Goal: Task Accomplishment & Management: Manage account settings

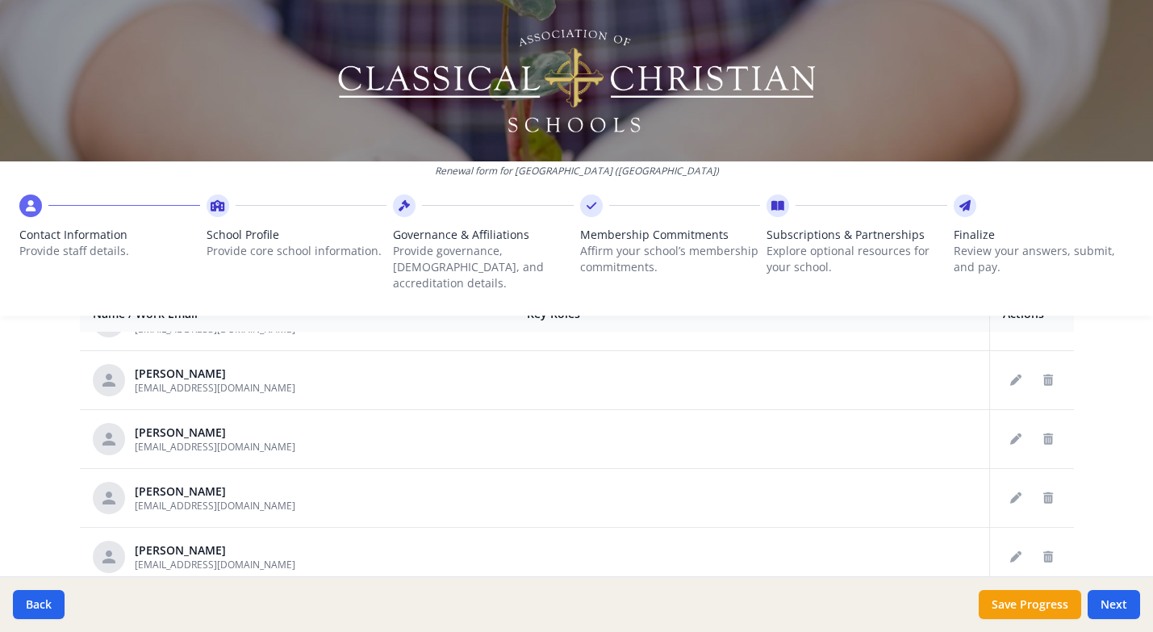
scroll to position [286, 0]
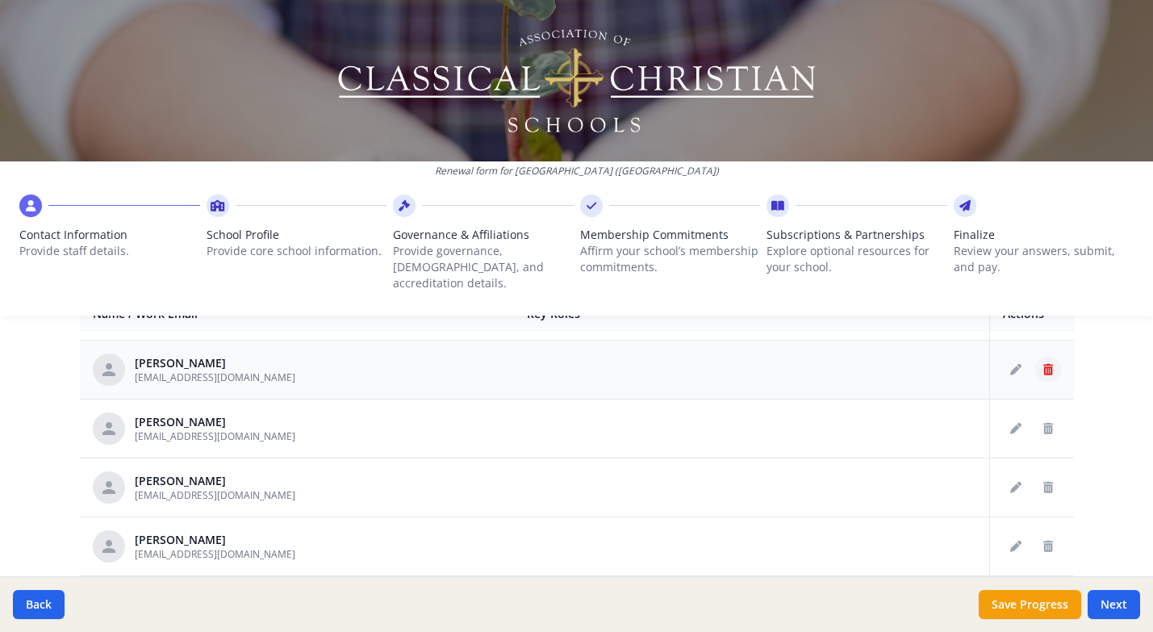
click at [1048, 359] on button "Delete staff" at bounding box center [1048, 370] width 26 height 26
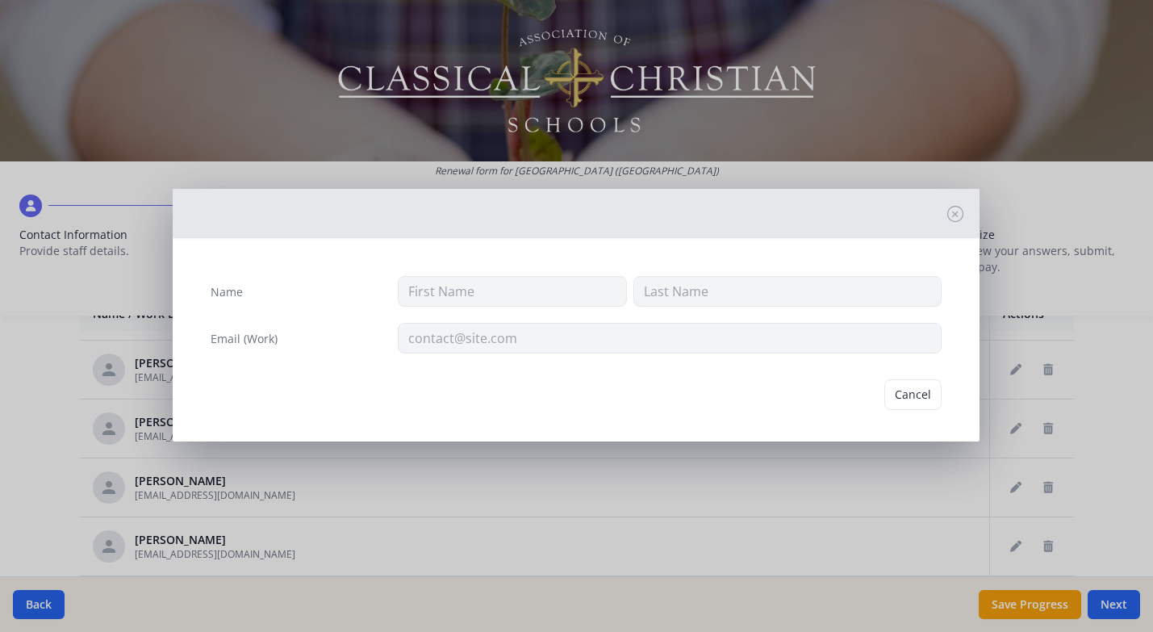
type input "[PERSON_NAME]"
type input "[EMAIL_ADDRESS][DOMAIN_NAME]"
click at [929, 397] on button "Delete" at bounding box center [914, 394] width 56 height 31
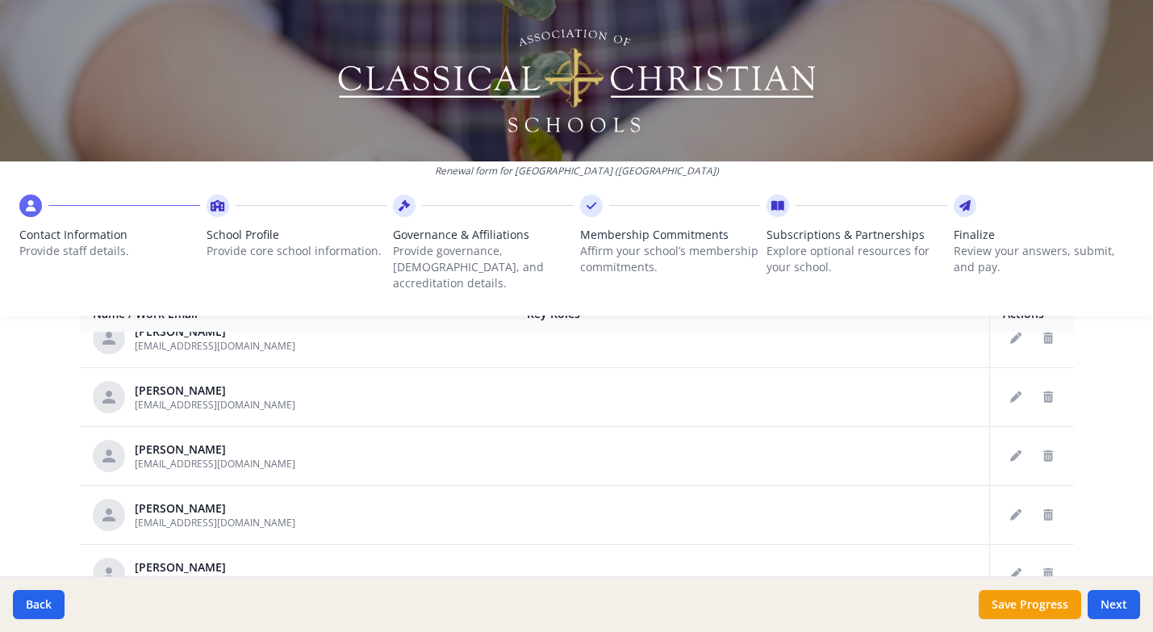
scroll to position [462, 0]
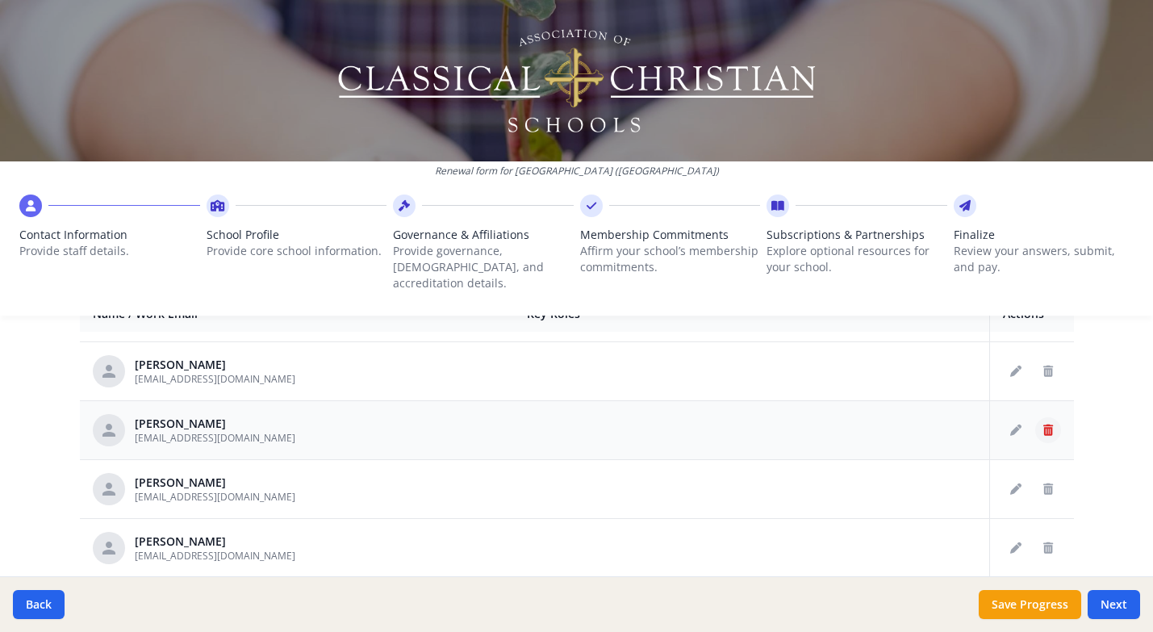
click at [1040, 417] on button "Delete staff" at bounding box center [1048, 430] width 26 height 26
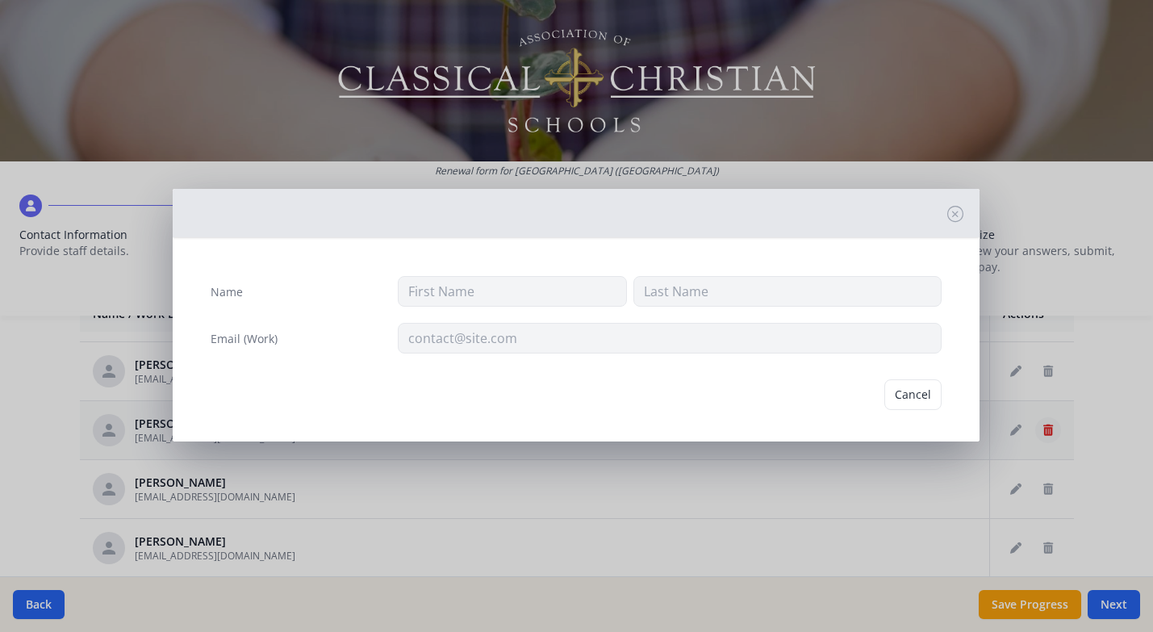
type input "[PERSON_NAME]"
type input "[EMAIL_ADDRESS][DOMAIN_NAME]"
click at [905, 387] on button "Delete" at bounding box center [914, 394] width 56 height 31
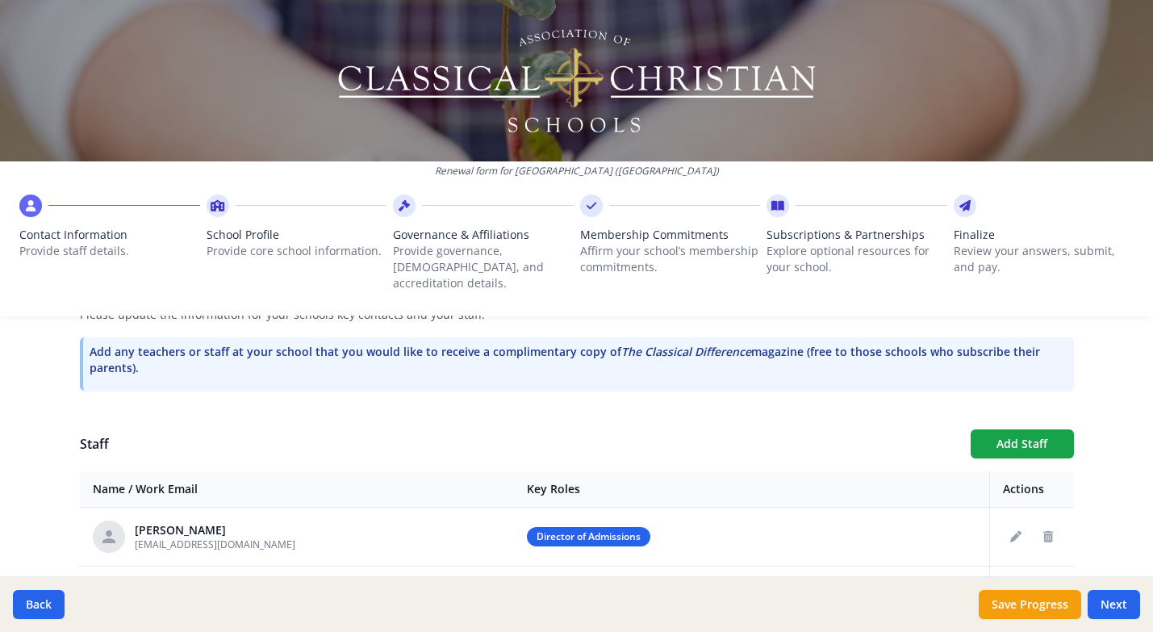
scroll to position [458, 0]
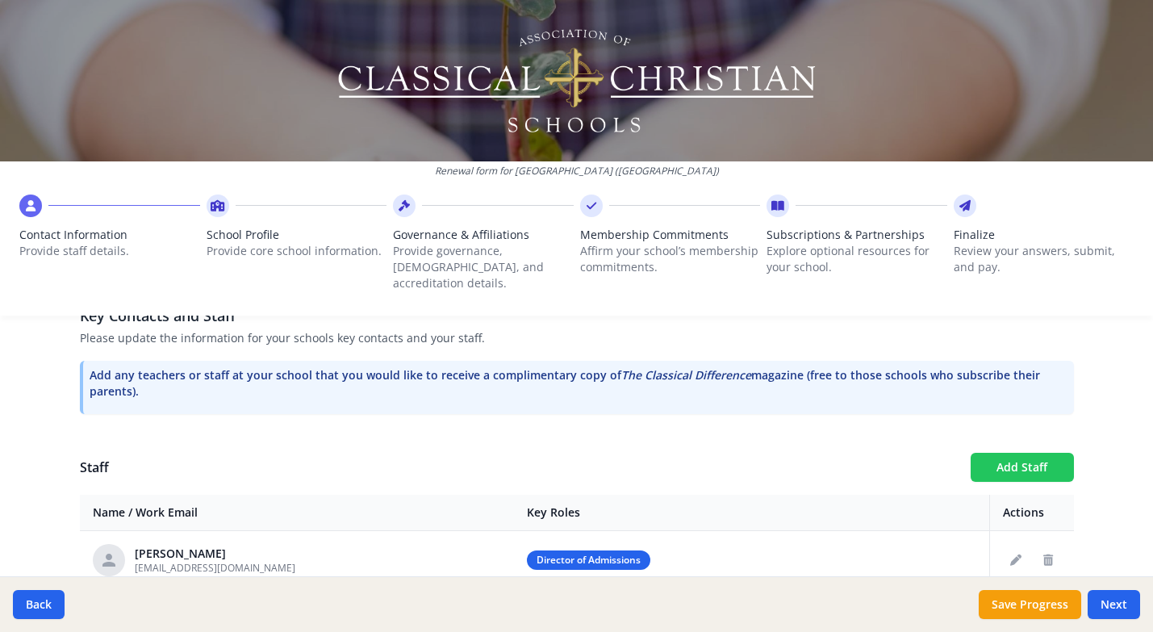
click at [1006, 453] on button "Add Staff" at bounding box center [1022, 467] width 103 height 29
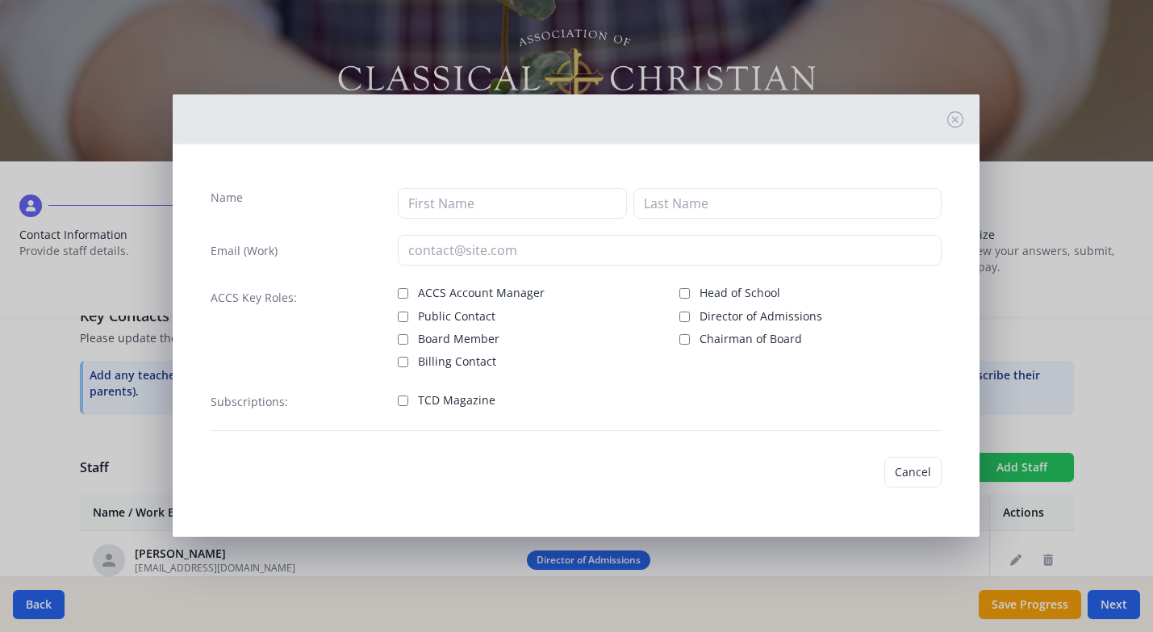
checkbox input "false"
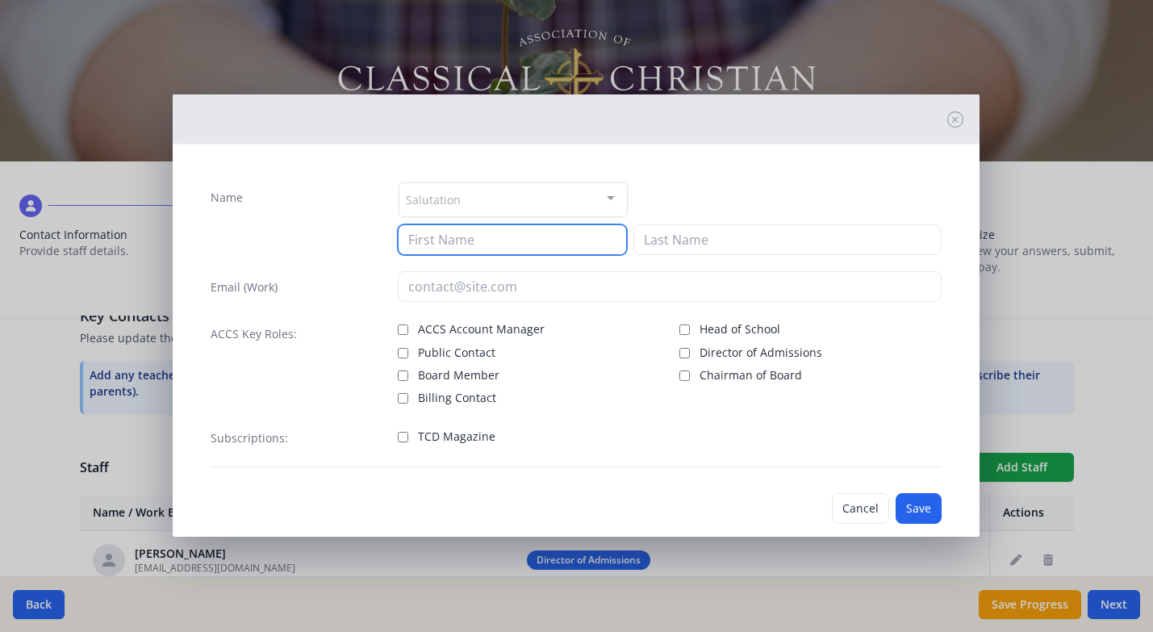
click at [438, 200] on div "Salutation Mr. Mrs. Ms. Dr. Rev. Fr. Esq. No elements found. Consider changing …" at bounding box center [670, 218] width 545 height 73
type input "n"
type input "[PERSON_NAME]"
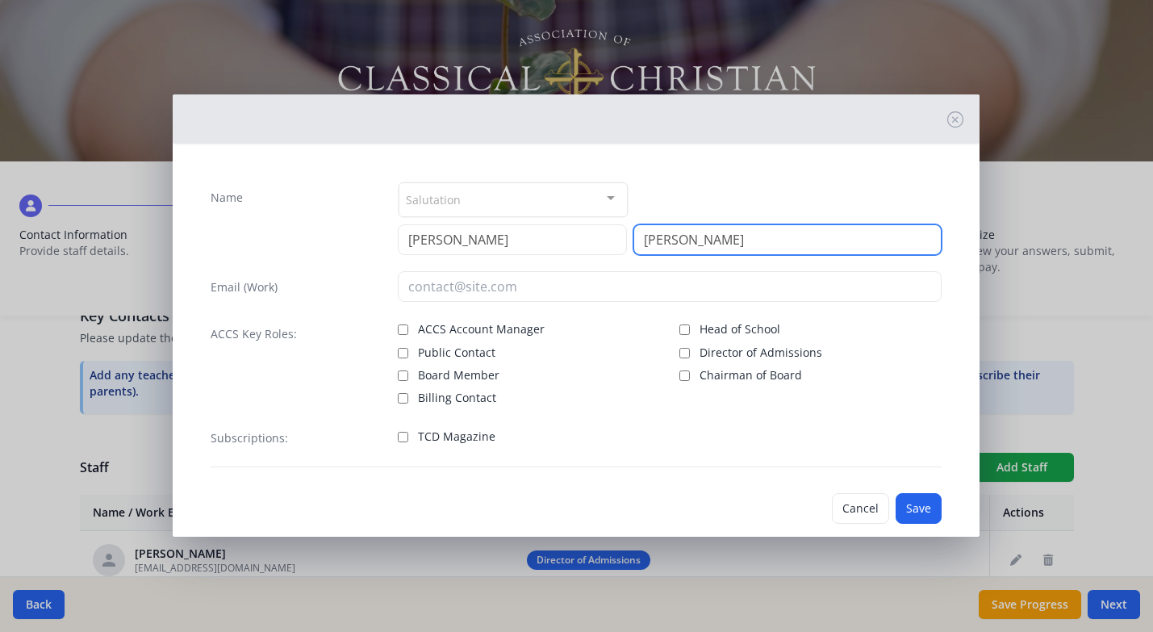
type input "[PERSON_NAME]"
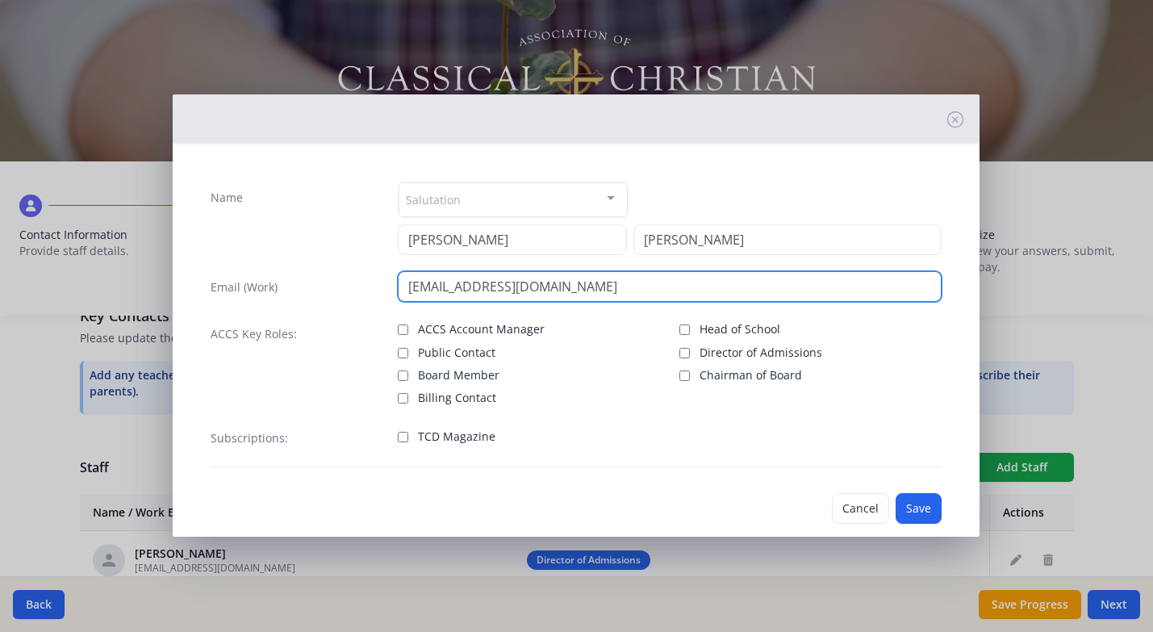
drag, startPoint x: 457, startPoint y: 286, endPoint x: 655, endPoint y: 289, distance: 198.6
click at [655, 289] on input "[EMAIL_ADDRESS][DOMAIN_NAME]" at bounding box center [670, 286] width 545 height 31
type input "[EMAIL_ADDRESS][DOMAIN_NAME]"
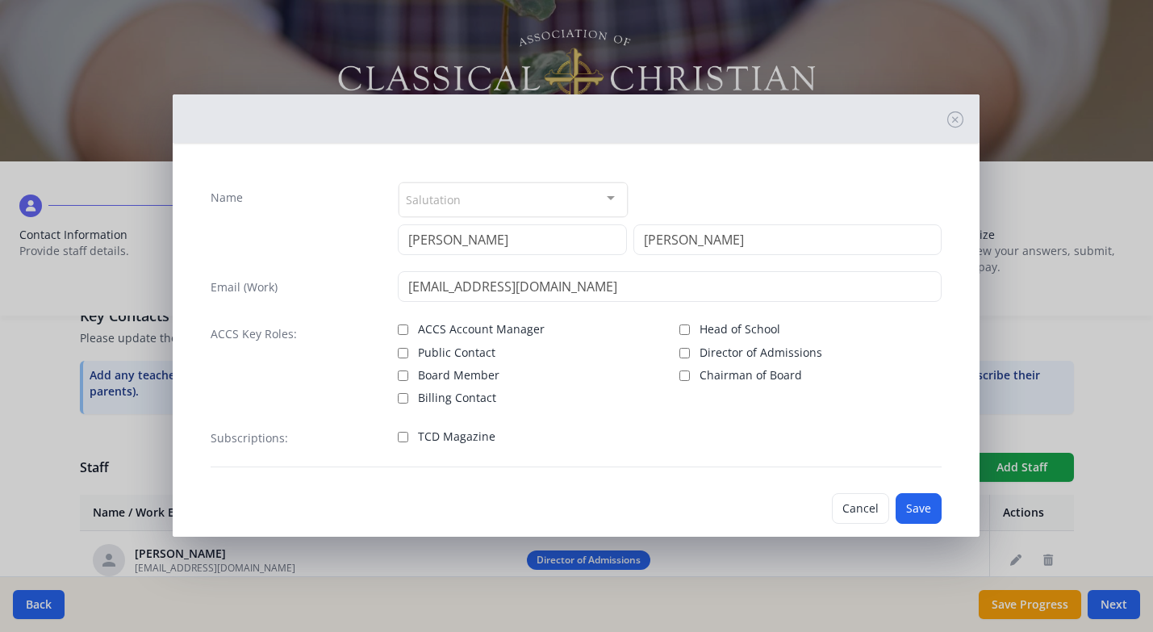
click at [622, 344] on label "Public Contact" at bounding box center [529, 350] width 262 height 19
click at [408, 348] on input "Public Contact" at bounding box center [403, 353] width 10 height 10
checkbox input "true"
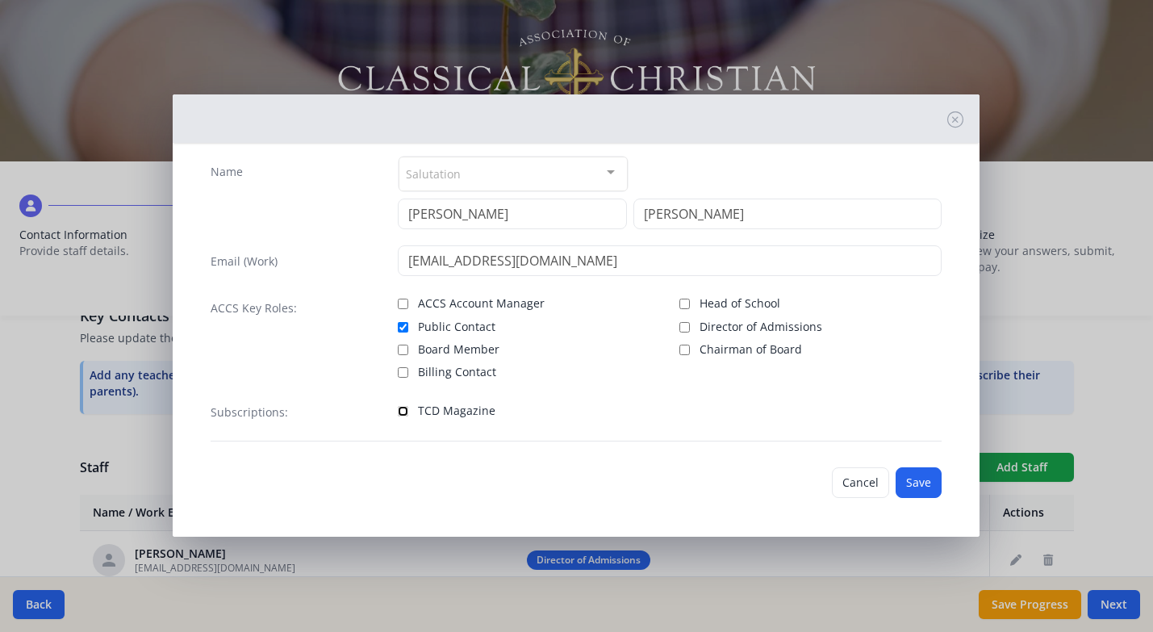
click at [404, 413] on input "TCD Magazine" at bounding box center [403, 411] width 10 height 10
checkbox input "true"
click at [913, 479] on button "Save" at bounding box center [919, 482] width 46 height 31
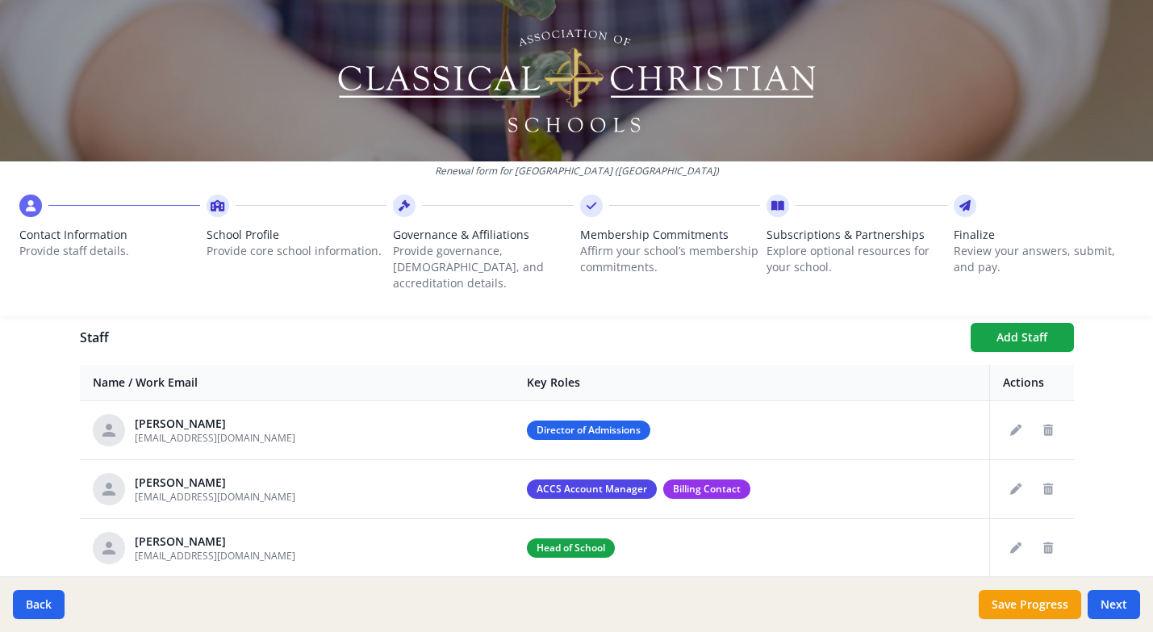
scroll to position [579, 0]
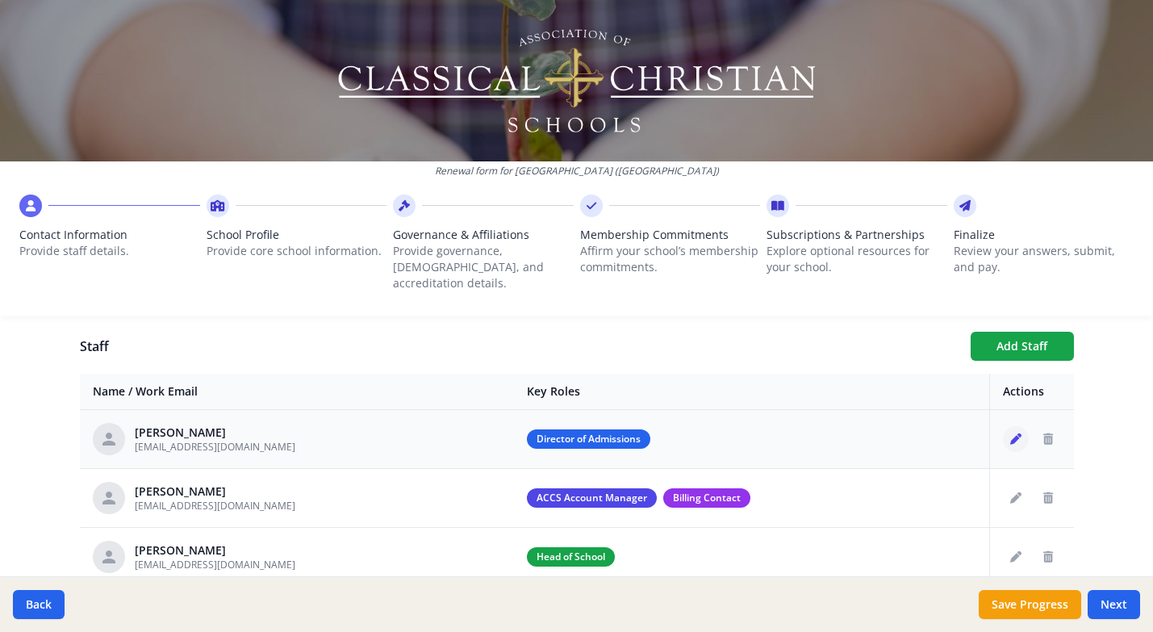
click at [1020, 433] on icon "Edit staff" at bounding box center [1015, 438] width 11 height 11
